Goal: Navigation & Orientation: Find specific page/section

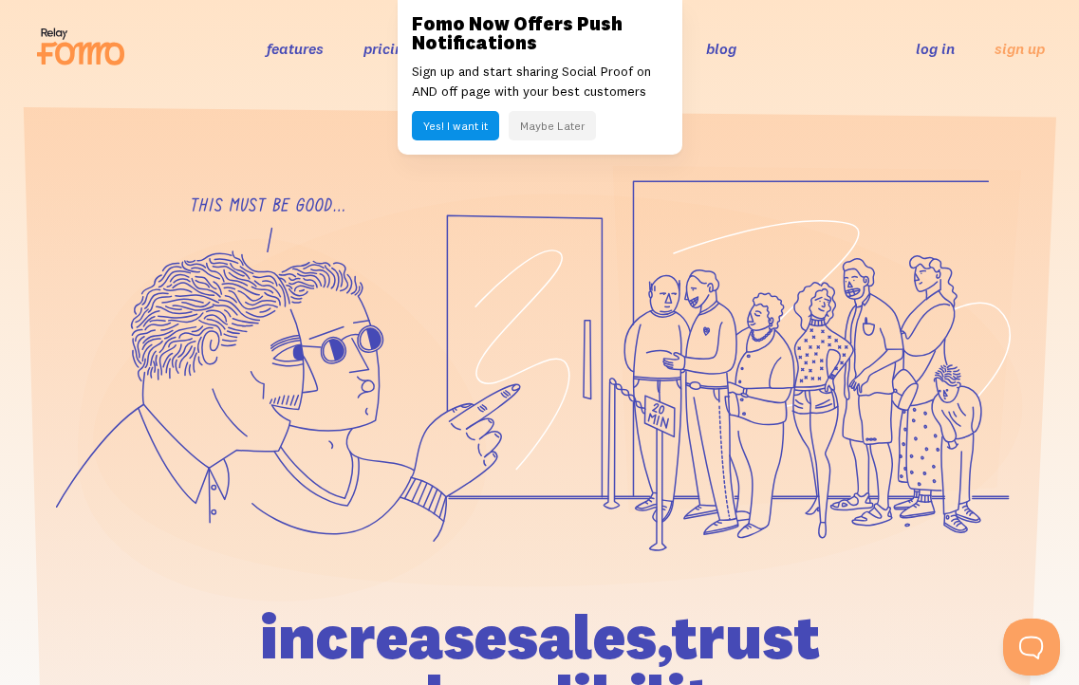
scroll to position [8908, 0]
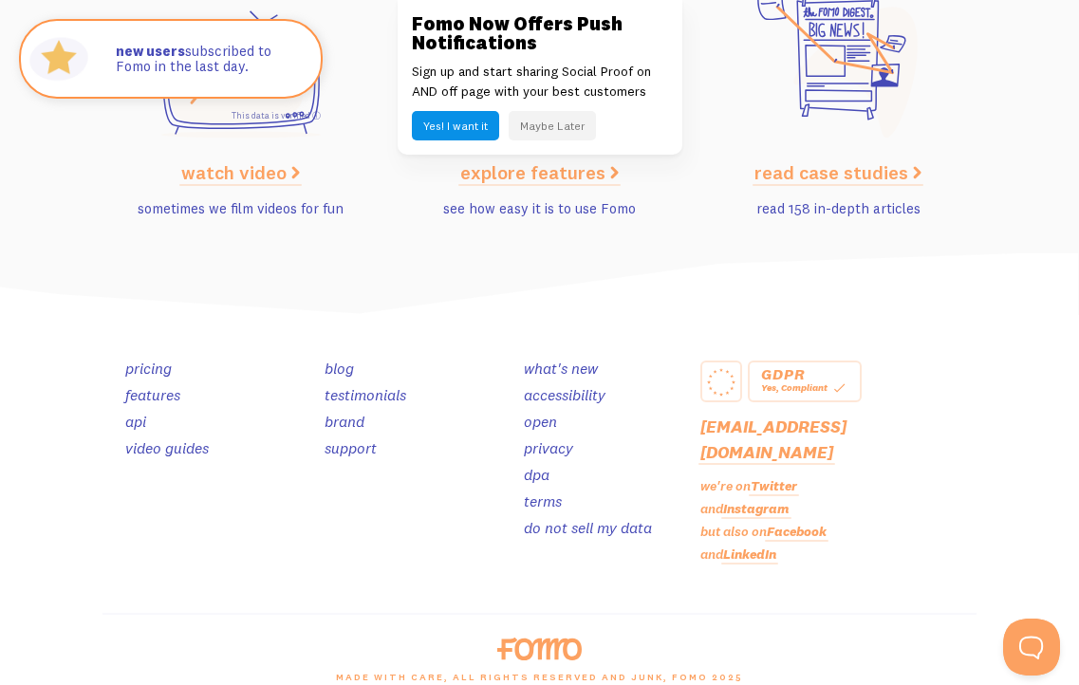
click at [524, 491] on link "terms" at bounding box center [543, 500] width 38 height 19
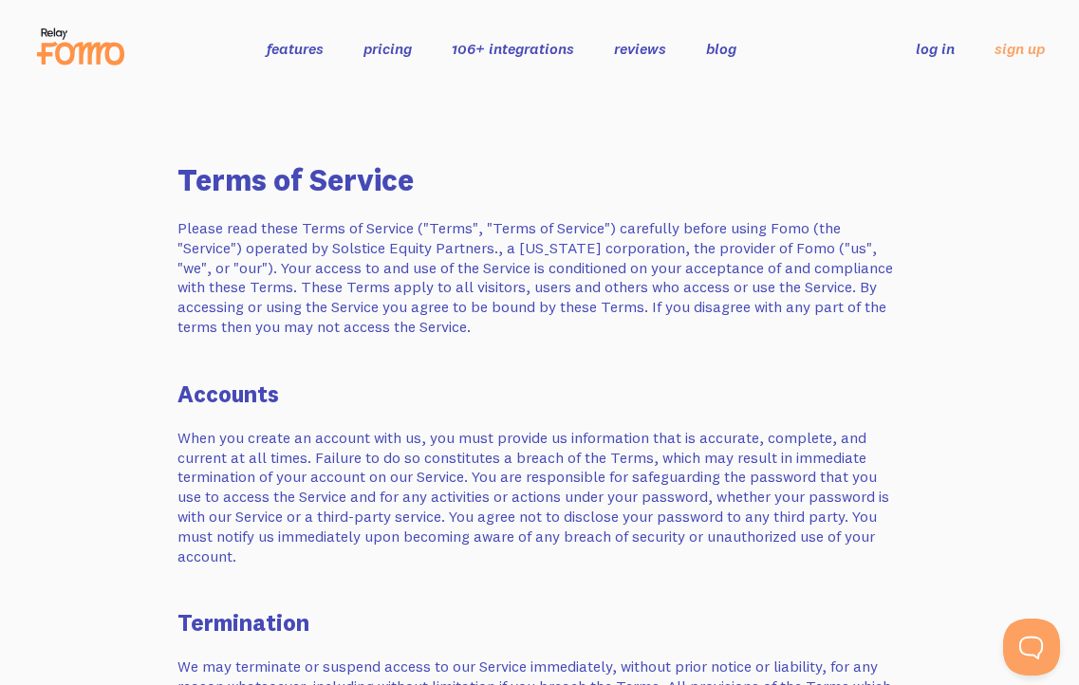
scroll to position [5427, 0]
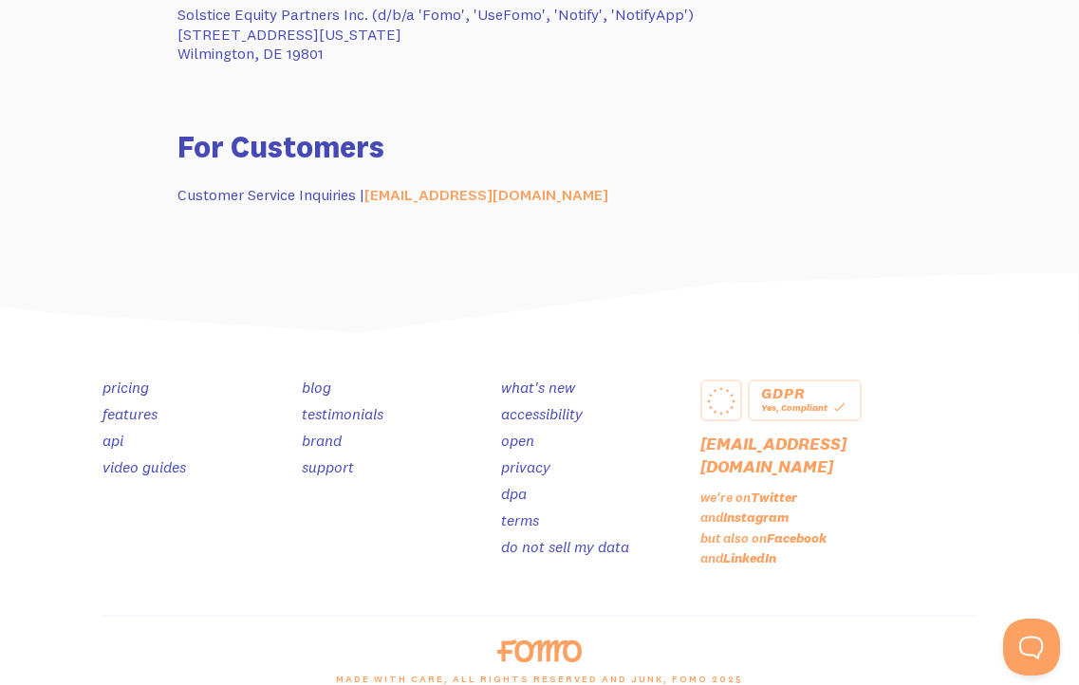
click at [102, 404] on link "features" at bounding box center [129, 413] width 55 height 19
